Goal: Contribute content: Contribute content

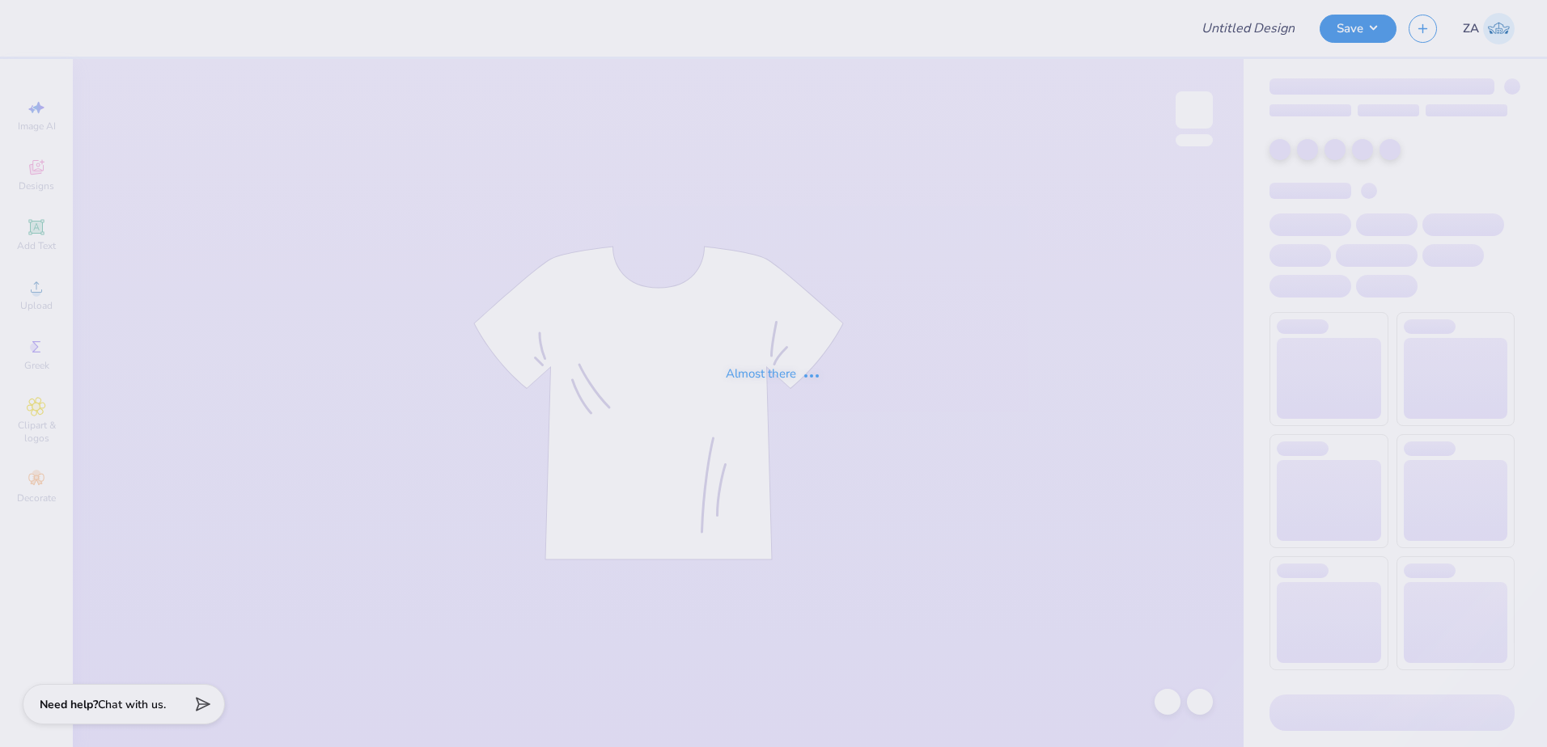
type input "Landscape Architecture Totes"
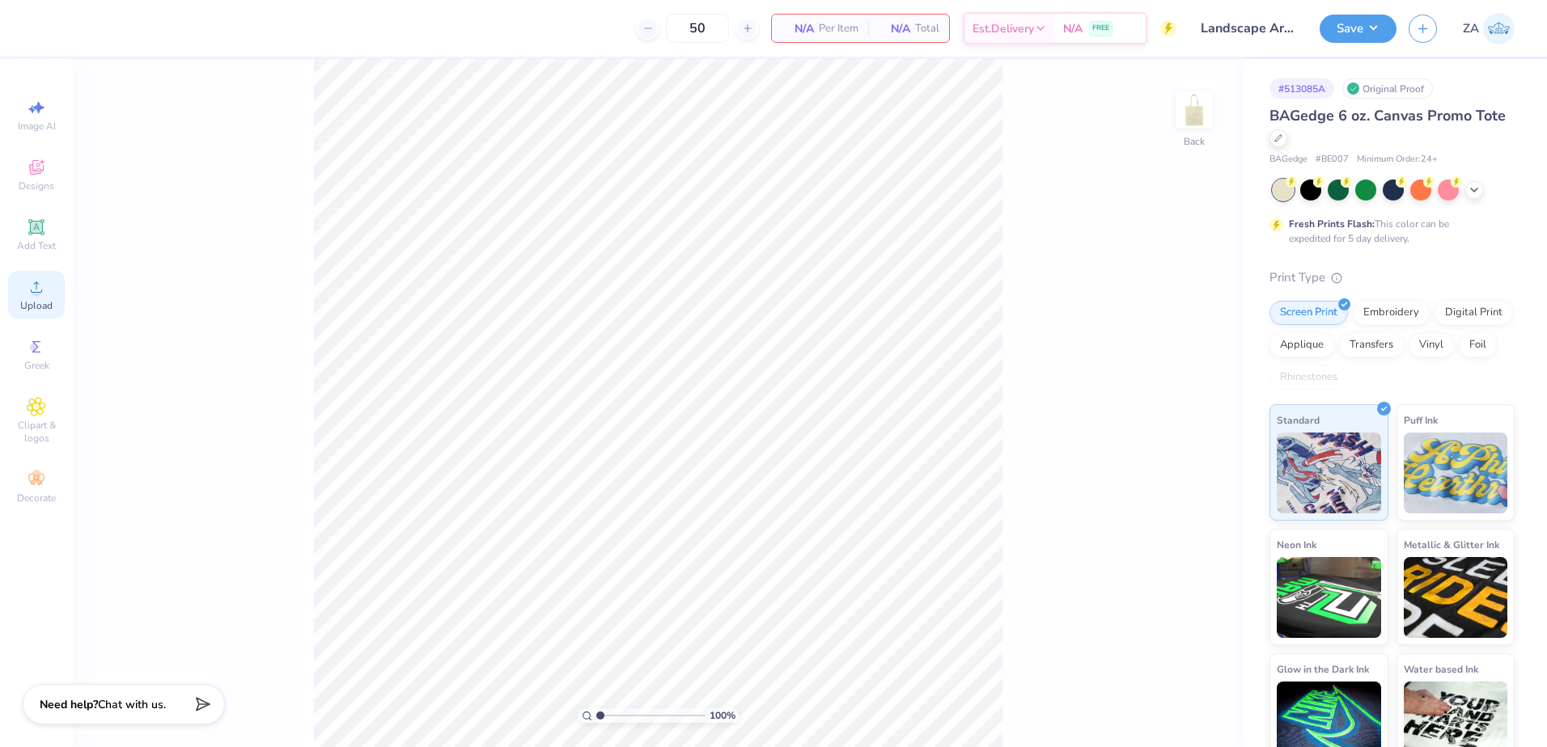
click at [40, 281] on icon at bounding box center [36, 286] width 19 height 19
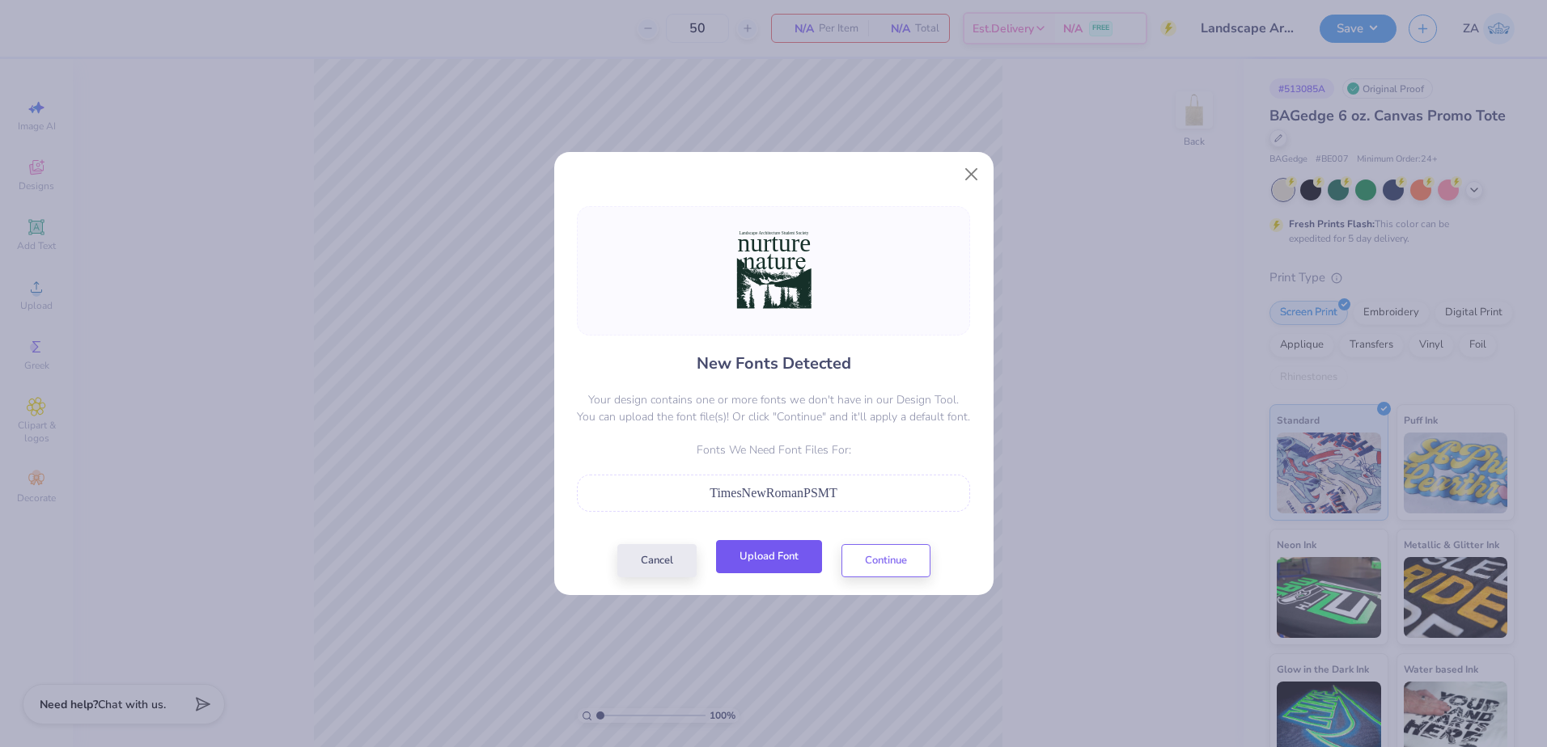
click at [778, 553] on button "Upload Font" at bounding box center [769, 556] width 106 height 33
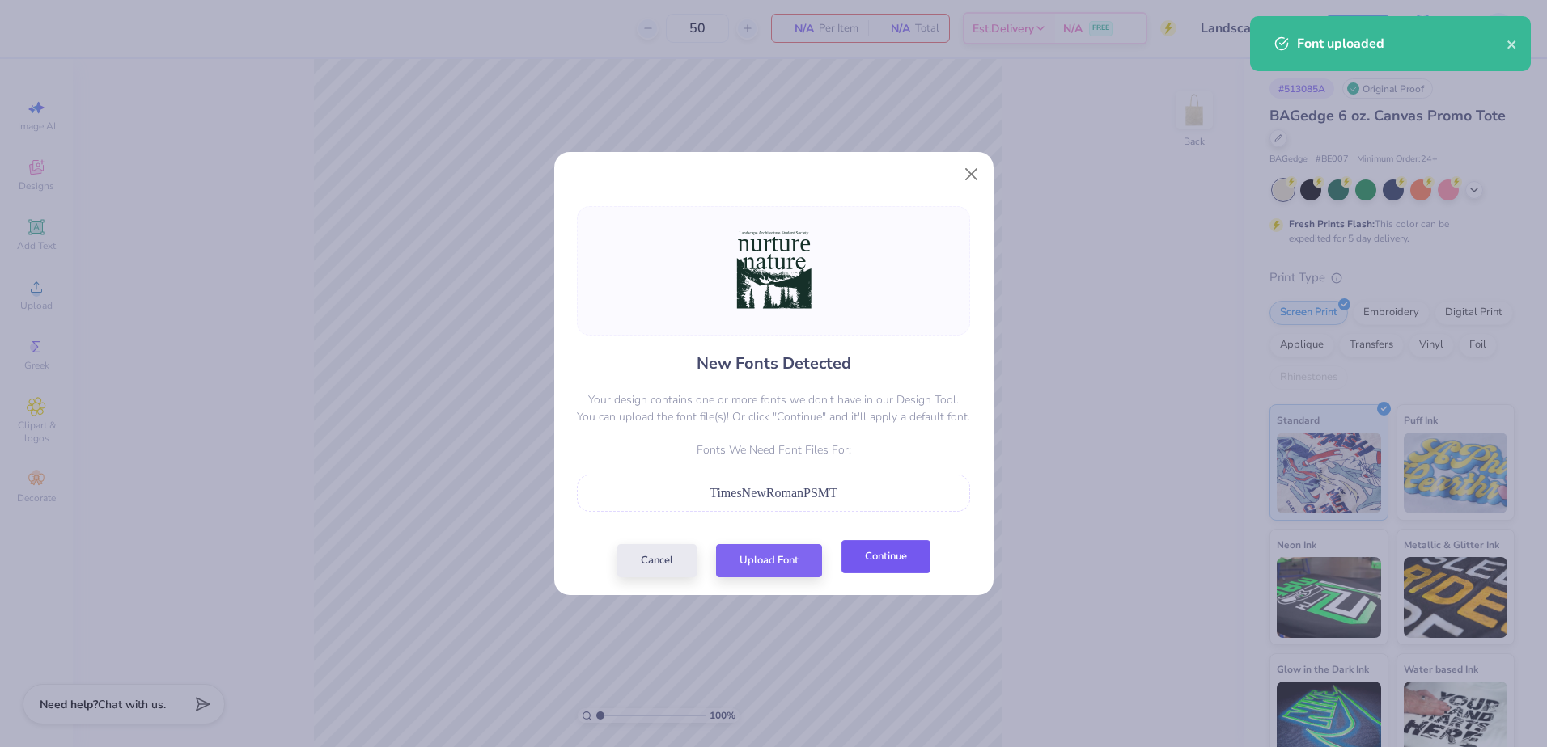
click at [871, 566] on button "Continue" at bounding box center [885, 556] width 89 height 33
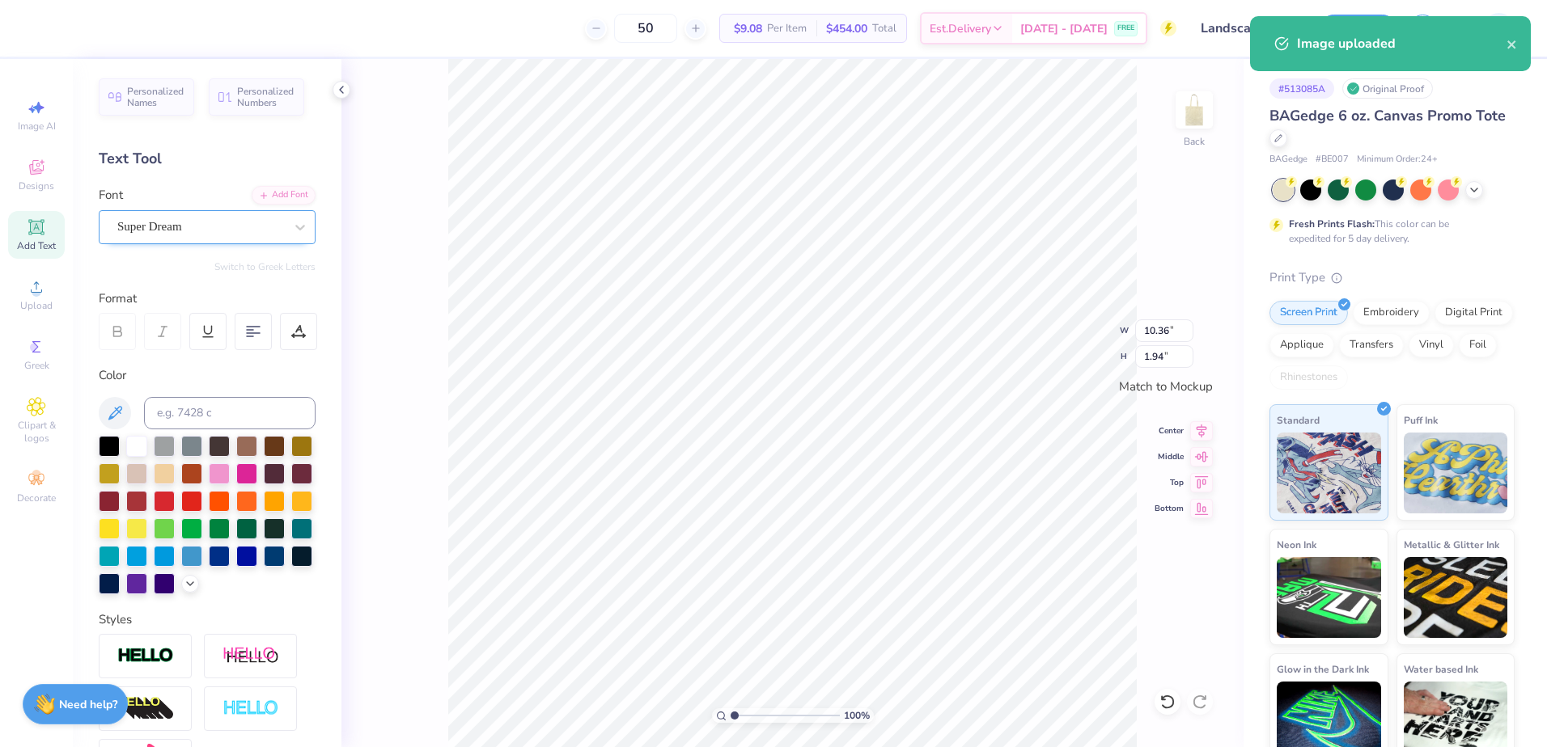
click at [221, 225] on div "Super Dream" at bounding box center [201, 226] width 170 height 25
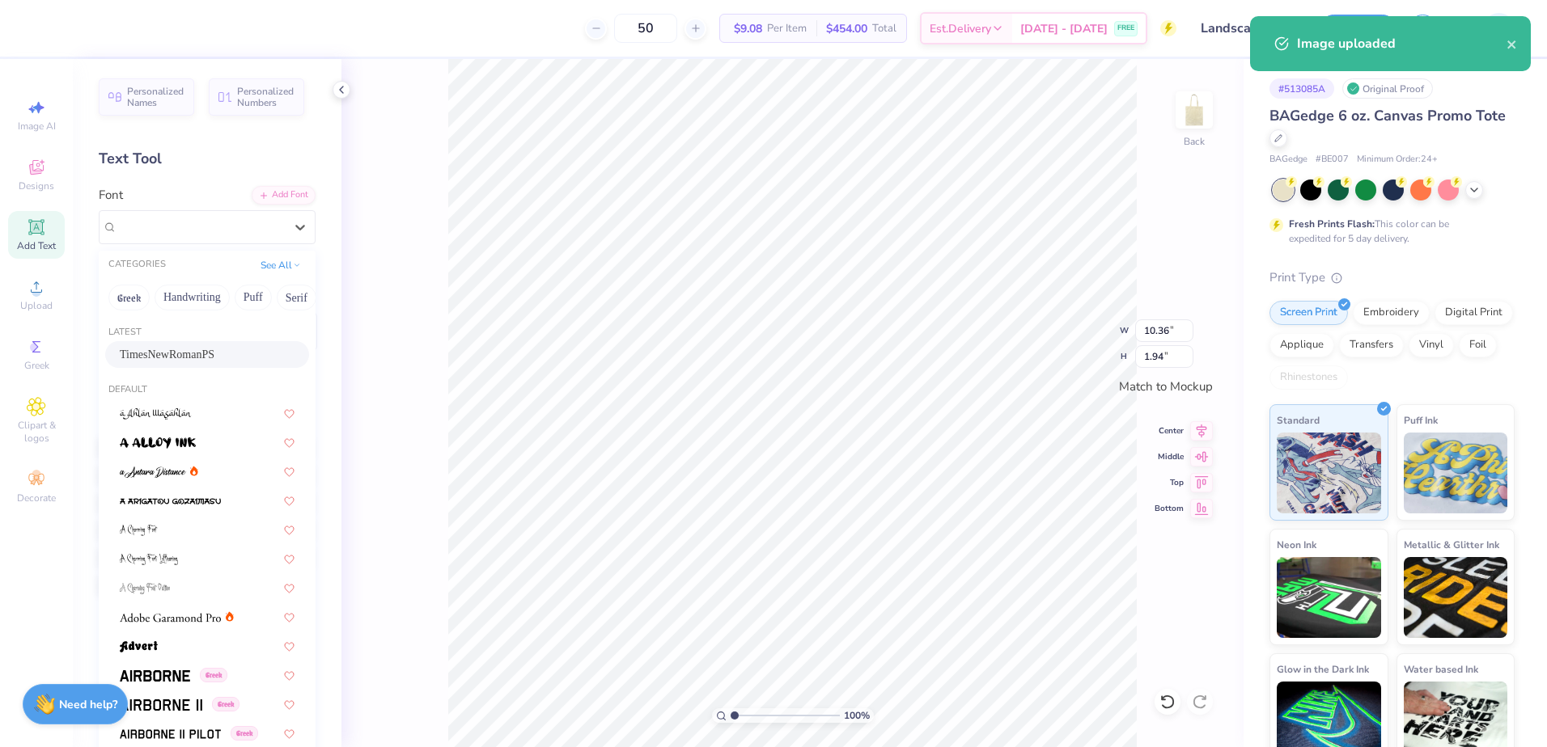
click at [210, 351] on span "TimesNewRomanPS" at bounding box center [167, 354] width 95 height 17
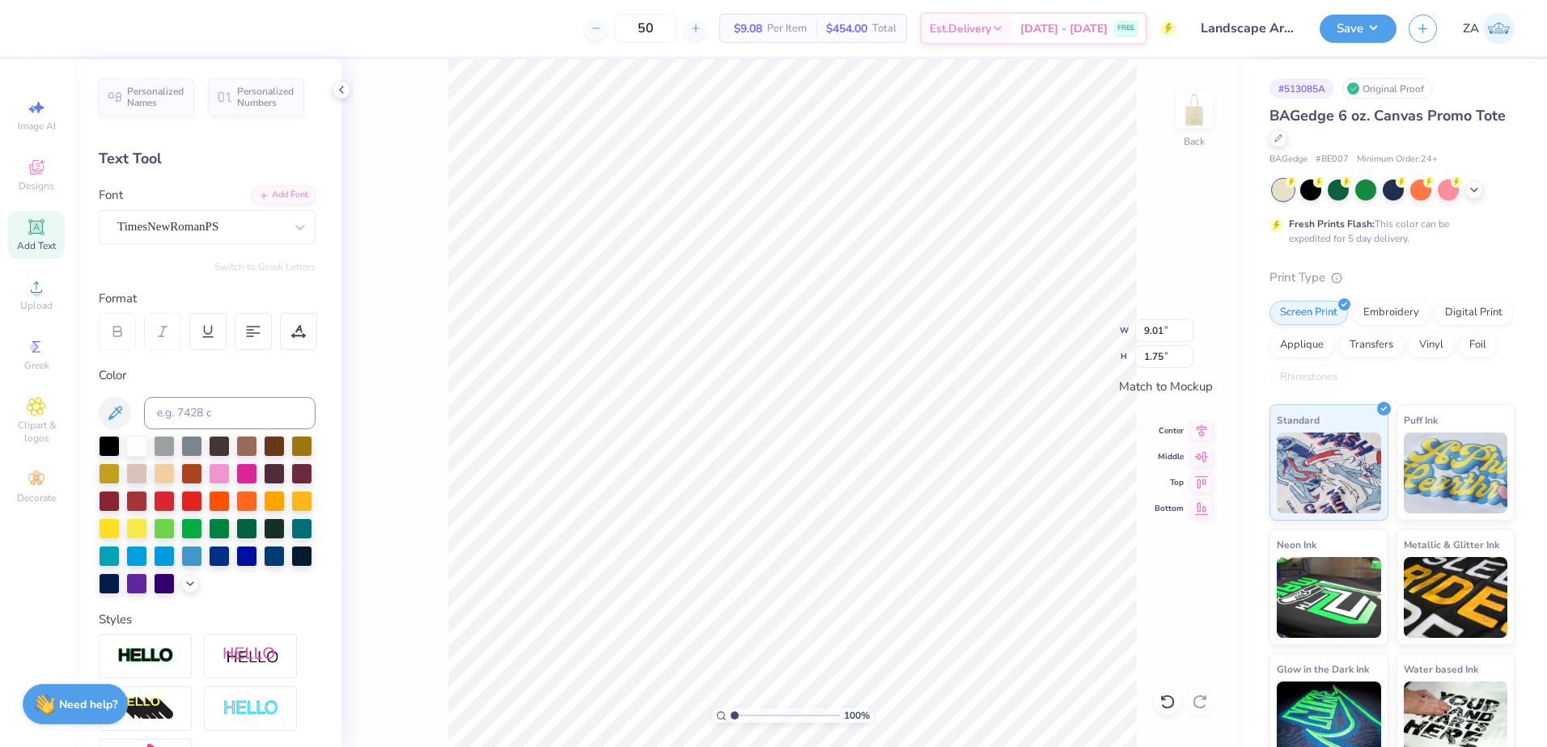
type input "9.01"
type input "1.75"
click at [287, 207] on div "Font TimesNewRomanPS" at bounding box center [207, 215] width 217 height 58
click at [286, 202] on div "Add Font" at bounding box center [284, 193] width 64 height 19
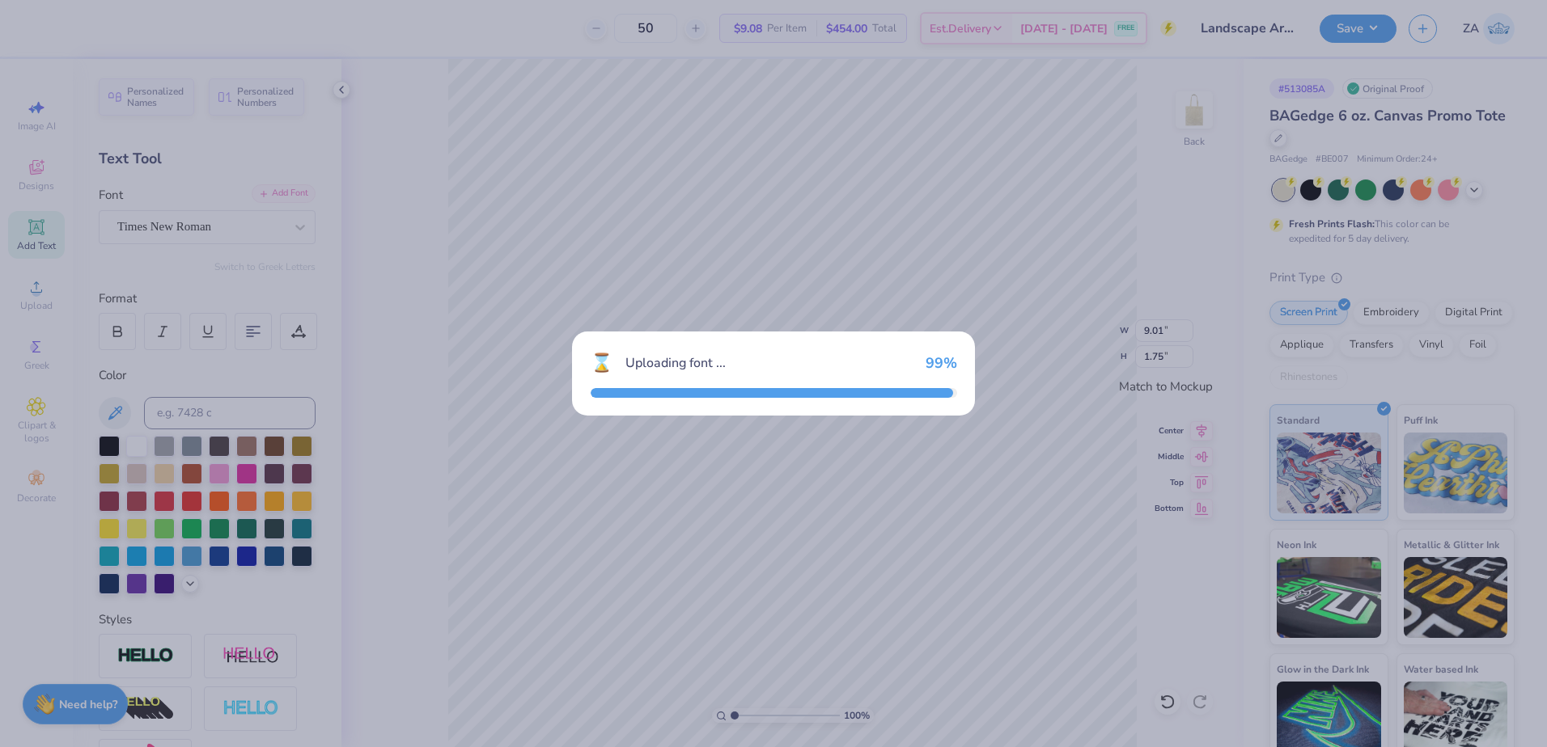
type input "7.85"
type input "1.67"
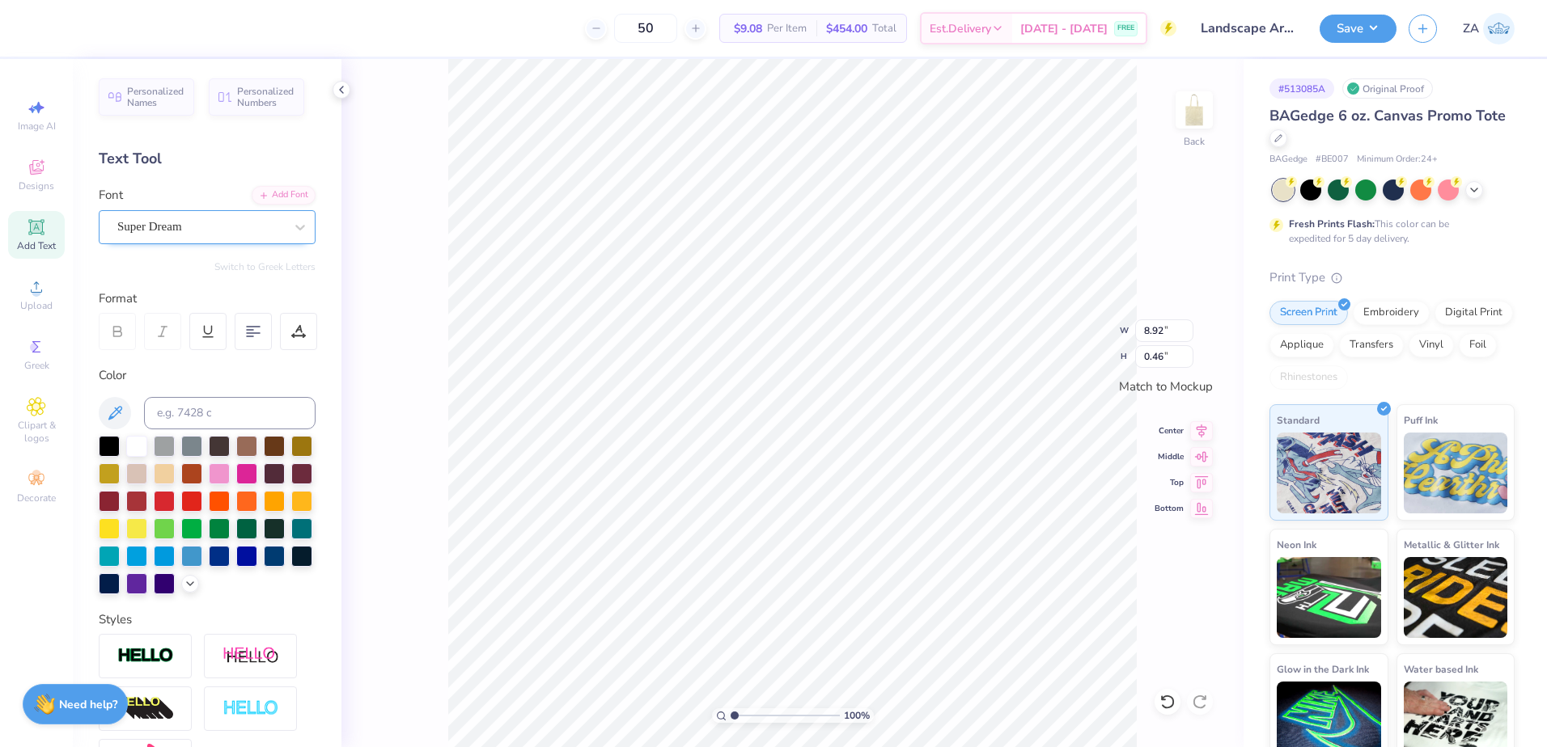
click at [207, 234] on div "Super Dream" at bounding box center [201, 226] width 170 height 25
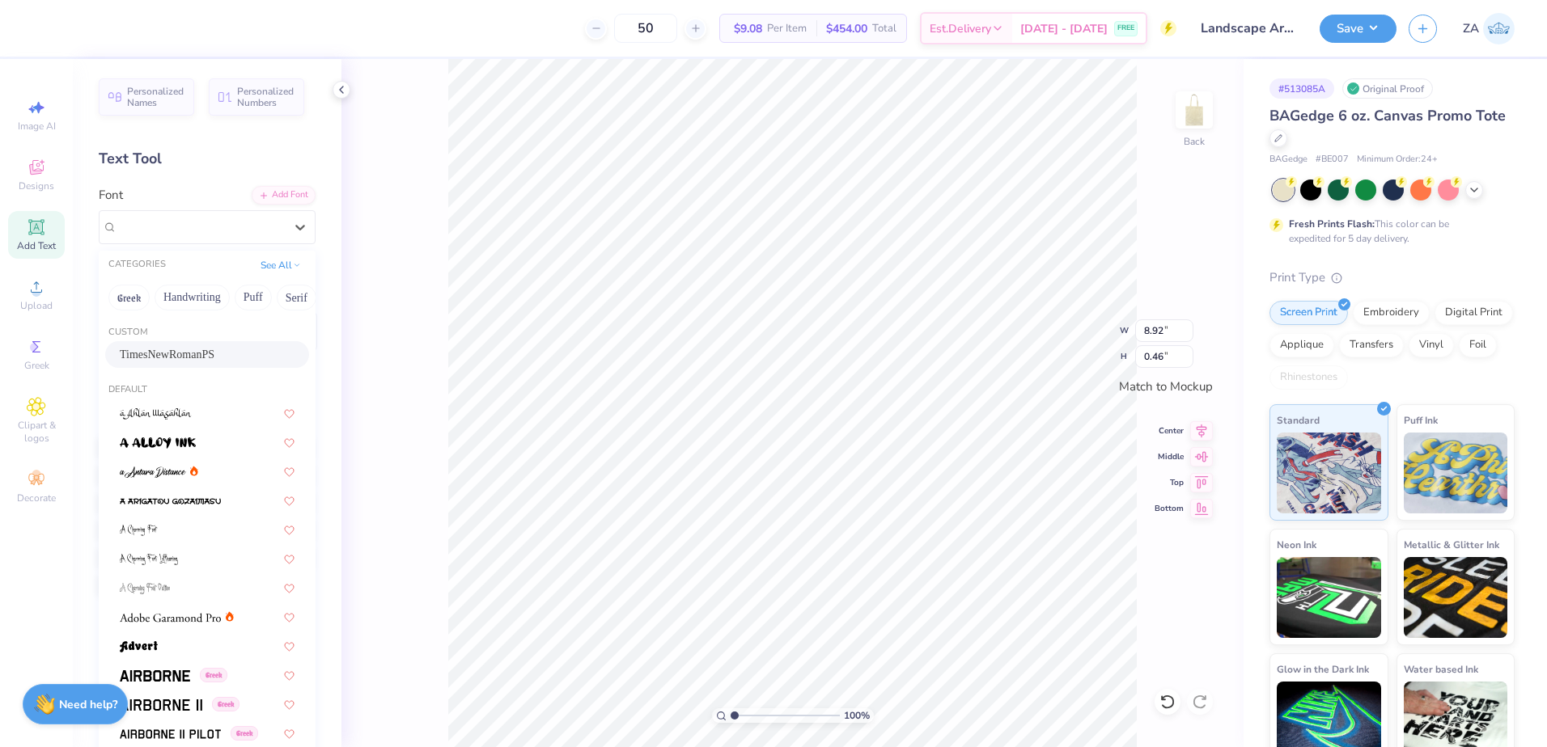
click at [195, 346] on span "TimesNewRomanPS" at bounding box center [167, 354] width 95 height 17
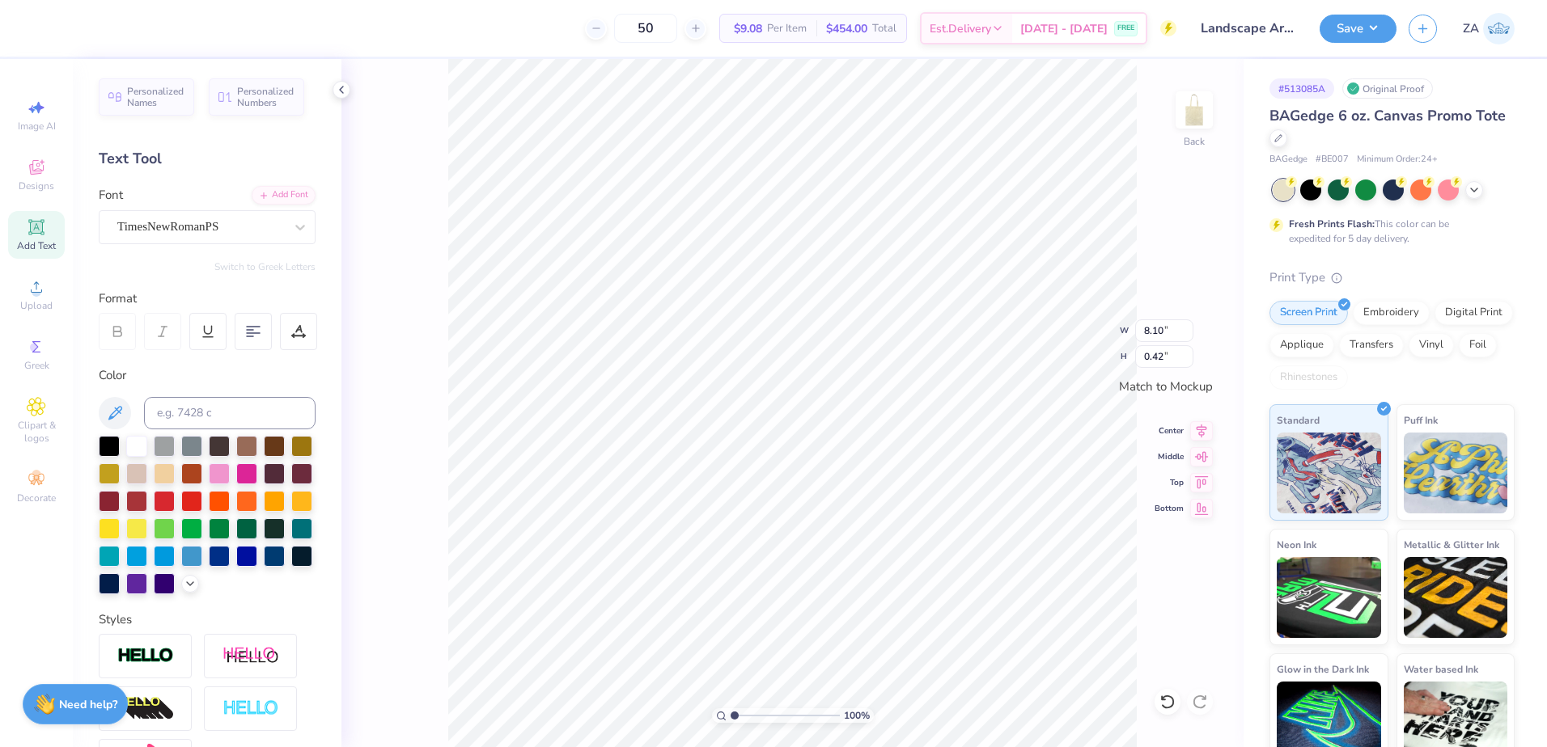
type input "8.10"
type input "0.42"
click at [233, 228] on div "TimesNewRomanPS" at bounding box center [201, 226] width 170 height 25
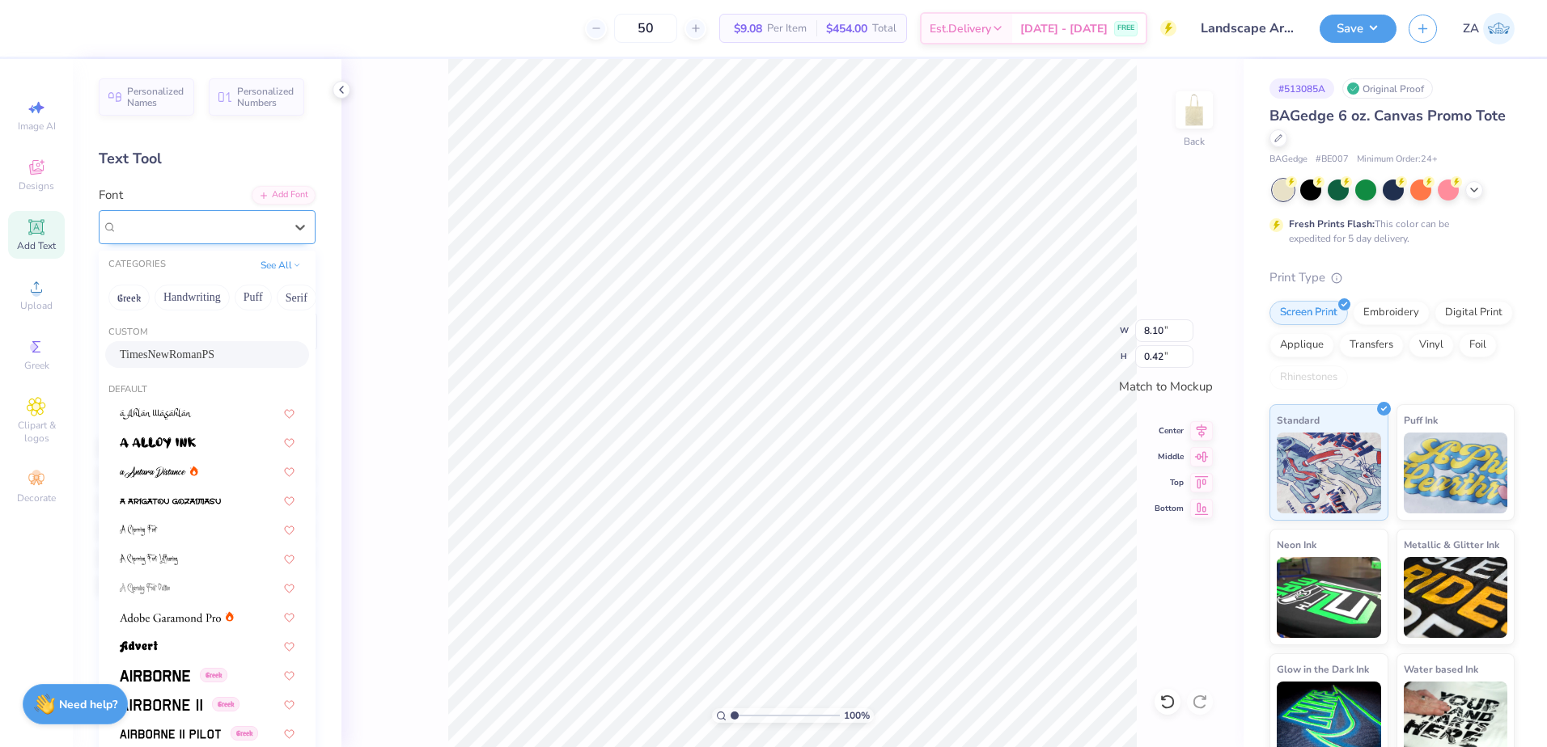
click at [240, 229] on div "TimesNewRomanPS" at bounding box center [200, 227] width 167 height 19
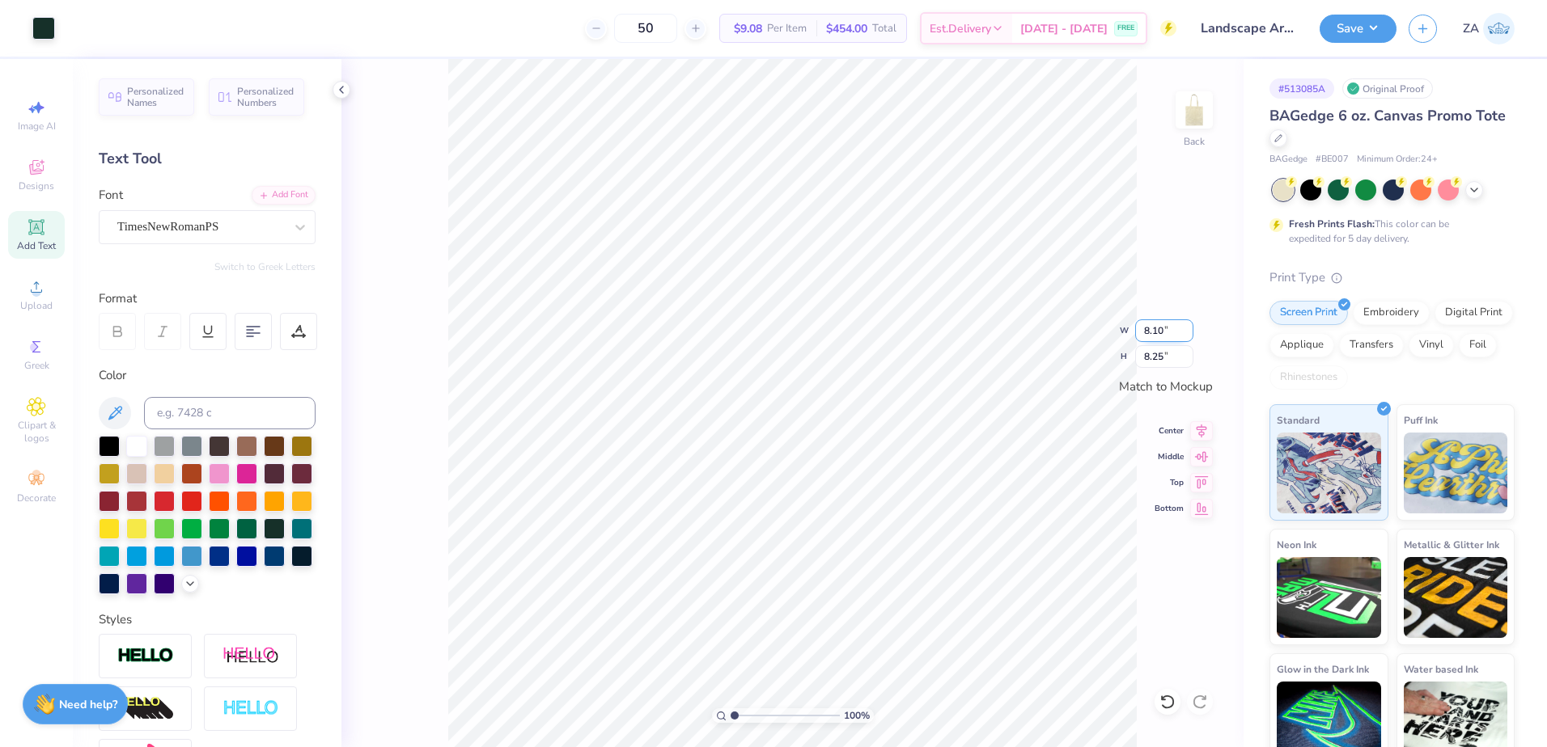
drag, startPoint x: 1156, startPoint y: 334, endPoint x: 1148, endPoint y: 333, distance: 8.1
click at [1148, 333] on input "8.10" at bounding box center [1164, 331] width 58 height 23
type input "8"
type input "8.00"
type input "8.14"
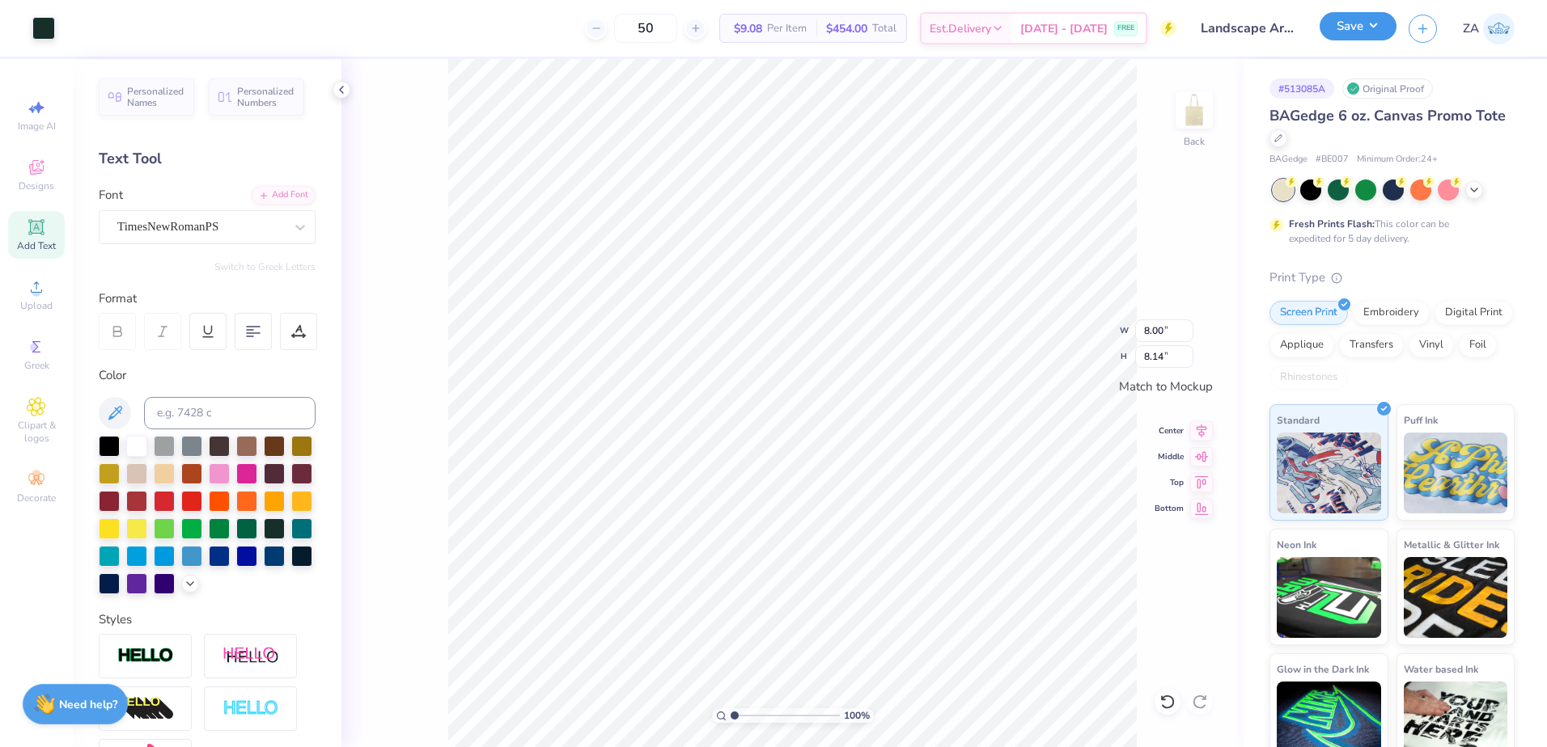
click at [1374, 19] on button "Save" at bounding box center [1357, 26] width 77 height 28
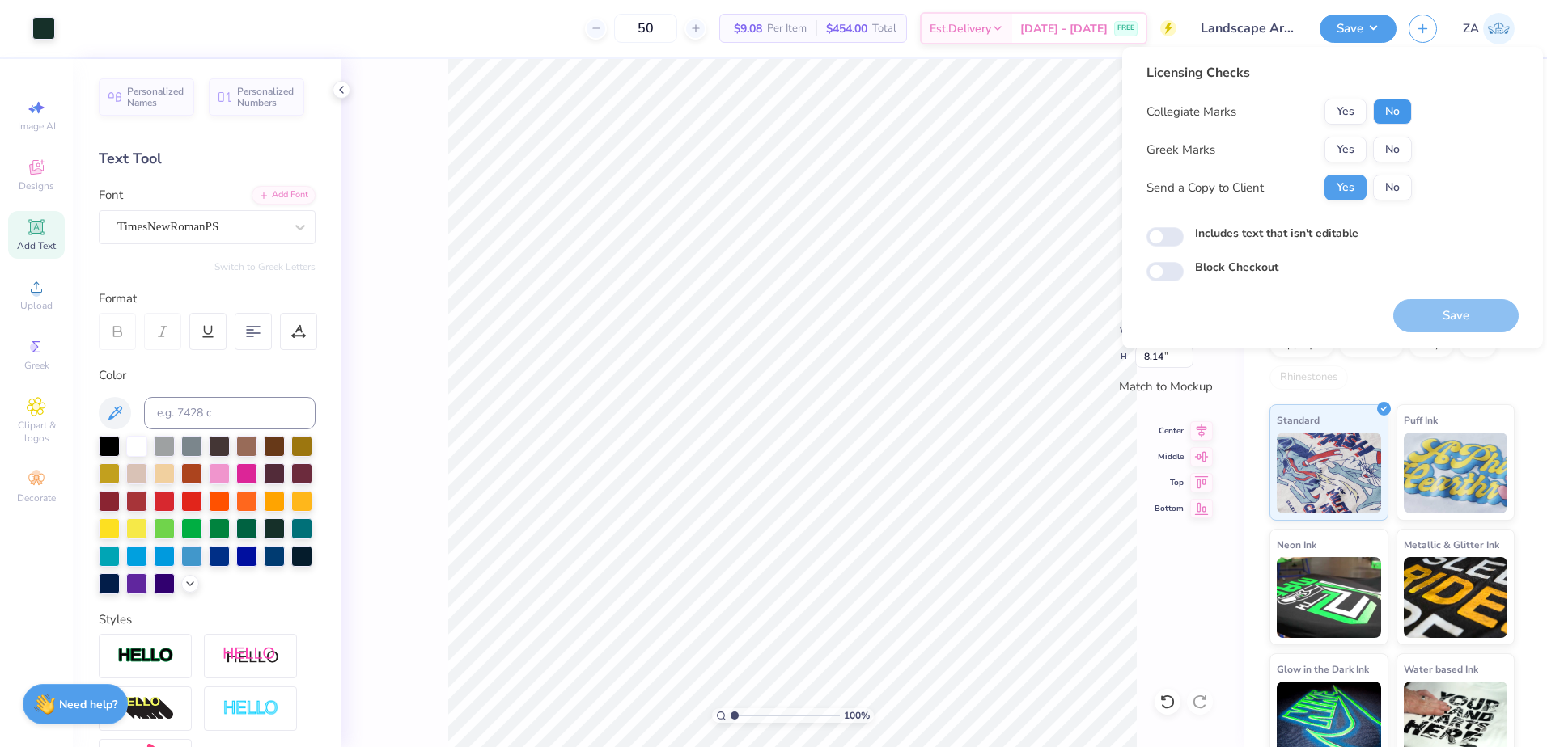
click at [1391, 108] on button "No" at bounding box center [1392, 112] width 39 height 26
click at [1392, 141] on button "No" at bounding box center [1392, 150] width 39 height 26
click at [1432, 308] on button "Save" at bounding box center [1455, 315] width 125 height 33
